Goal: Task Accomplishment & Management: Manage account settings

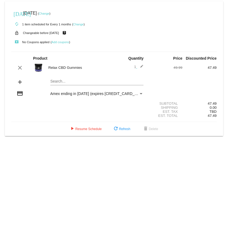
click at [141, 95] on div "Payment Method" at bounding box center [141, 93] width 5 height 4
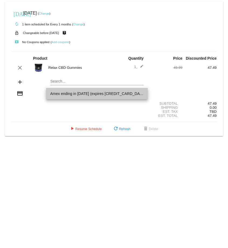
click at [141, 95] on span "Amex ending in [DATE] (expires [CREDIT_CARD_DATA])" at bounding box center [97, 93] width 94 height 11
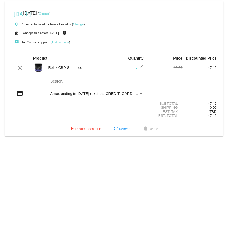
click at [141, 95] on div "Payment Method" at bounding box center [141, 93] width 5 height 4
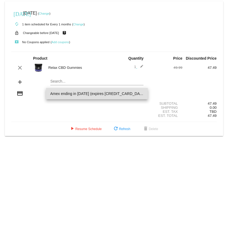
click at [68, 93] on span "Amex ending in 1007 (expires 12/27)" at bounding box center [97, 93] width 94 height 11
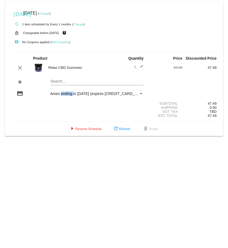
click at [68, 93] on span "Amex ending in 1007 (expires 12/27)" at bounding box center [98, 93] width 96 height 4
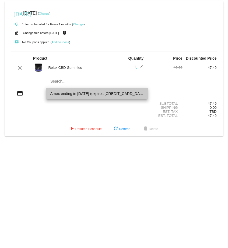
click at [68, 93] on span "Amex ending in 1007 (expires 12/27)" at bounding box center [97, 93] width 94 height 11
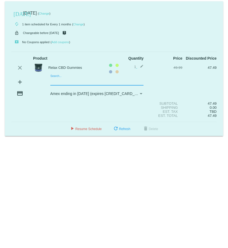
click at [73, 81] on input "Search..." at bounding box center [97, 81] width 94 height 4
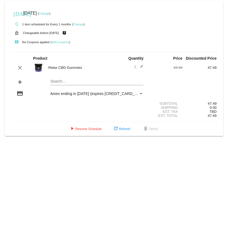
click at [137, 95] on div "Amex ending in 1007 (expires 12/27)" at bounding box center [94, 93] width 89 height 4
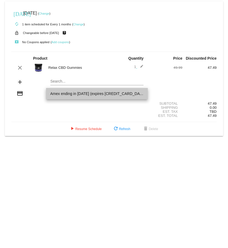
click at [137, 95] on span "Amex ending in 1007 (expires 12/27)" at bounding box center [97, 93] width 94 height 11
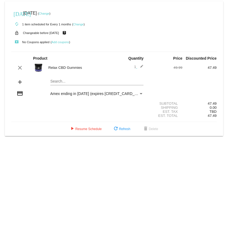
click at [137, 95] on div "Amex ending in 1007 (expires 12/27)" at bounding box center [94, 93] width 89 height 4
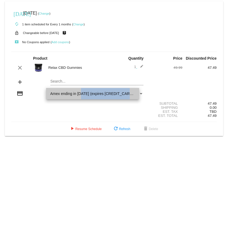
click at [135, 95] on span "Amex ending in 1007 (expires 12/27)" at bounding box center [92, 93] width 85 height 11
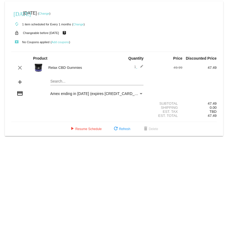
click at [59, 93] on span "Amex ending in 1007 (expires 12/27)" at bounding box center [98, 93] width 96 height 4
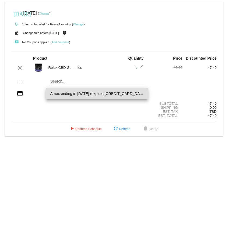
click at [59, 93] on span "Amex ending in 1007 (expires 12/27)" at bounding box center [97, 93] width 94 height 11
